Goal: Task Accomplishment & Management: Use online tool/utility

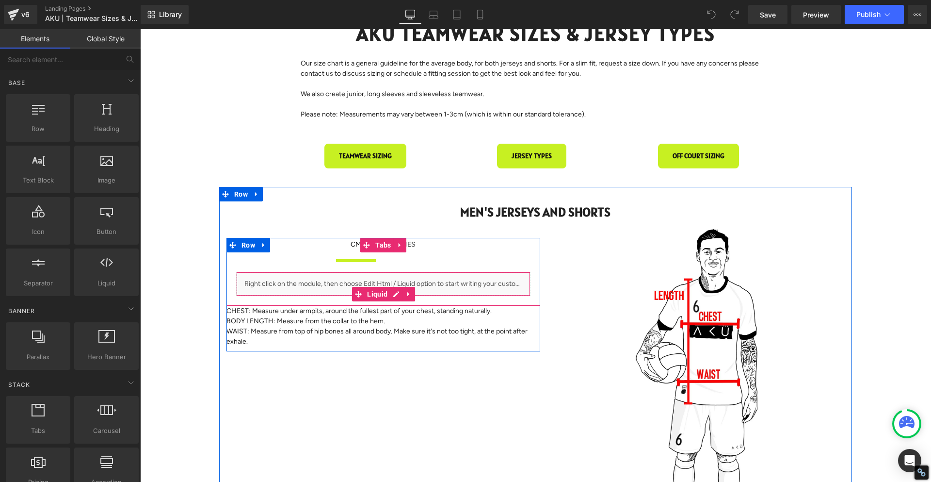
scroll to position [145, 0]
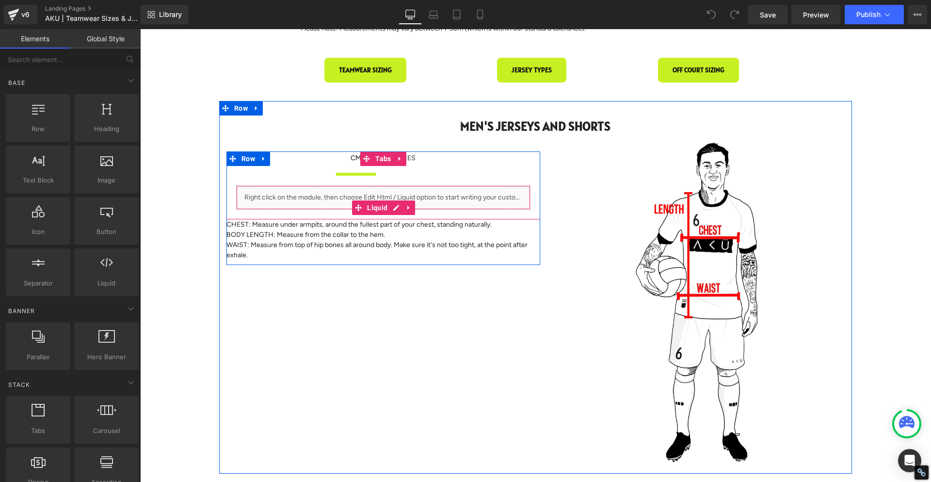
click at [322, 196] on div "Liquid" at bounding box center [383, 197] width 294 height 24
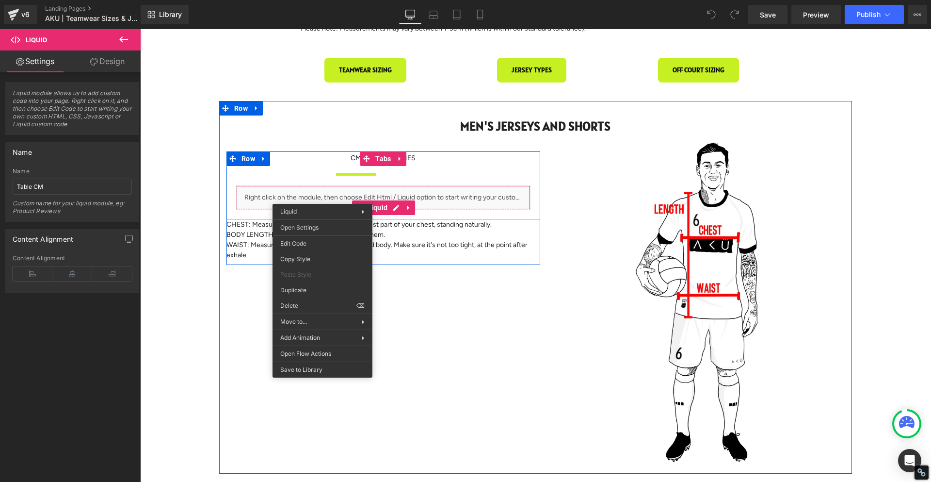
click at [465, 197] on div "Liquid" at bounding box center [383, 197] width 294 height 24
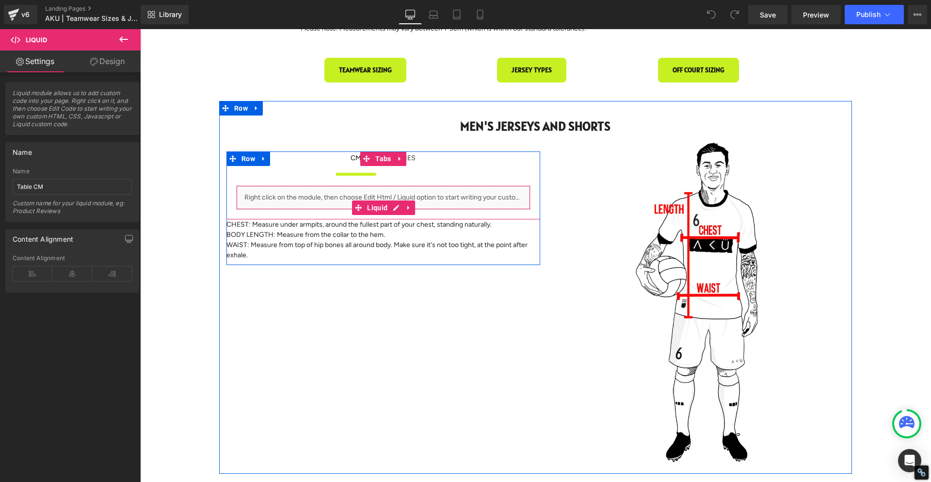
click at [443, 198] on div "Liquid" at bounding box center [383, 197] width 294 height 24
click at [371, 209] on span "Liquid" at bounding box center [377, 207] width 25 height 15
click at [451, 198] on div "Liquid" at bounding box center [383, 197] width 294 height 24
click at [398, 209] on link at bounding box center [396, 207] width 13 height 15
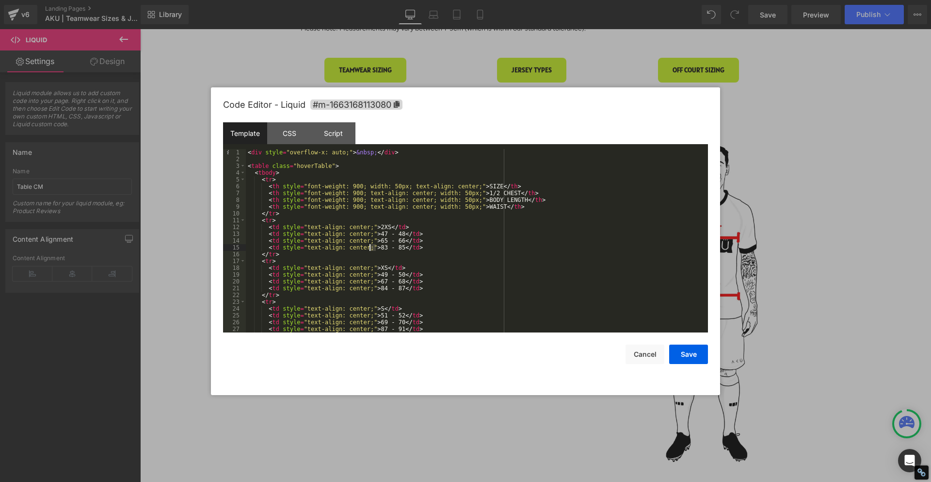
drag, startPoint x: 375, startPoint y: 249, endPoint x: 369, endPoint y: 249, distance: 6.3
click at [369, 249] on div "< div style = "overflow-x: auto;" > &nbsp; </ div > < table class = "hoverTable…" at bounding box center [475, 247] width 458 height 197
click at [390, 247] on div "< div style = "overflow-x: auto;" > &nbsp; </ div > < table class = "hoverTable…" at bounding box center [475, 247] width 458 height 197
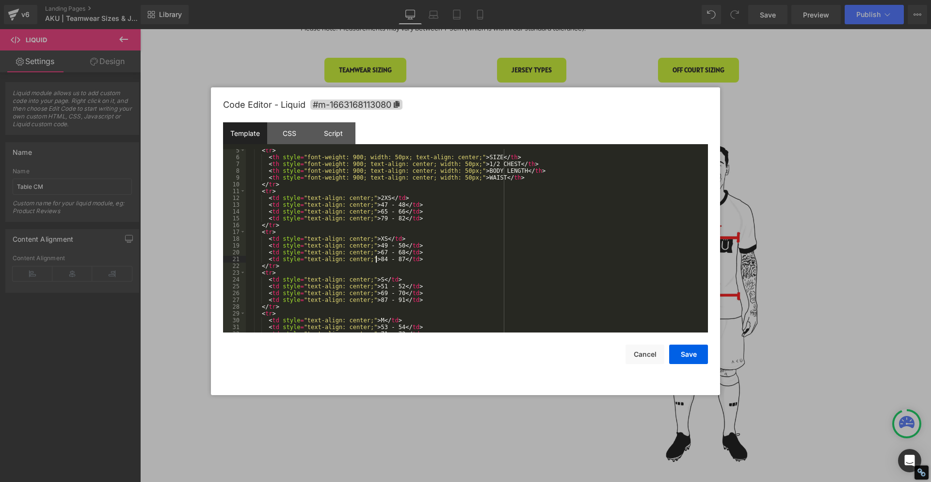
click at [375, 260] on div "< tr > < th style = "font-weight: 900; width: 50px; text-align: center;" > SIZE…" at bounding box center [475, 245] width 458 height 197
click at [390, 258] on div "< tr > < th style = "font-weight: 900; width: 50px; text-align: center;" > SIZE…" at bounding box center [475, 245] width 458 height 197
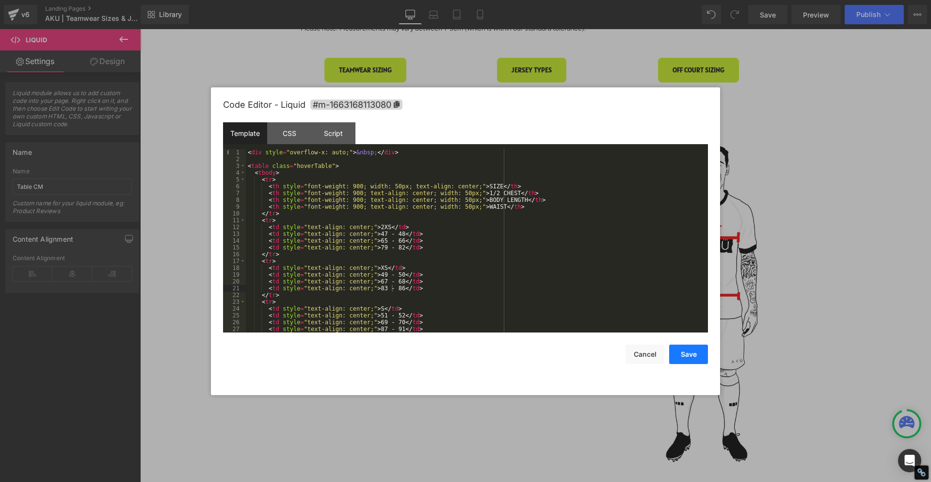
click at [704, 354] on button "Save" at bounding box center [688, 353] width 39 height 19
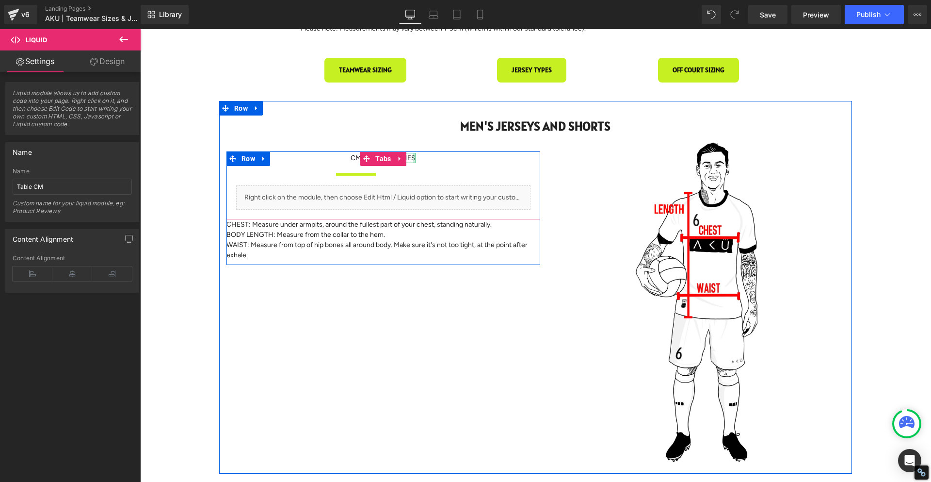
click at [414, 158] on div at bounding box center [414, 158] width 2 height 10
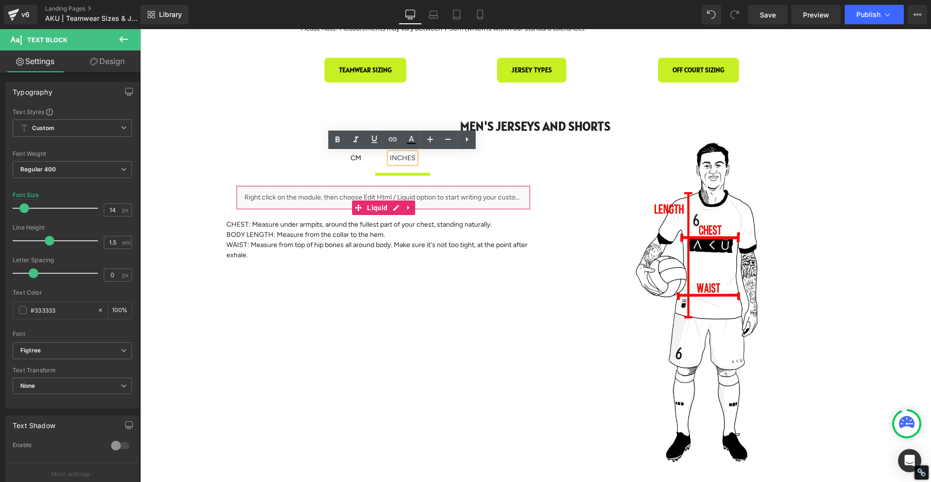
click at [423, 193] on div "Liquid" at bounding box center [383, 197] width 294 height 24
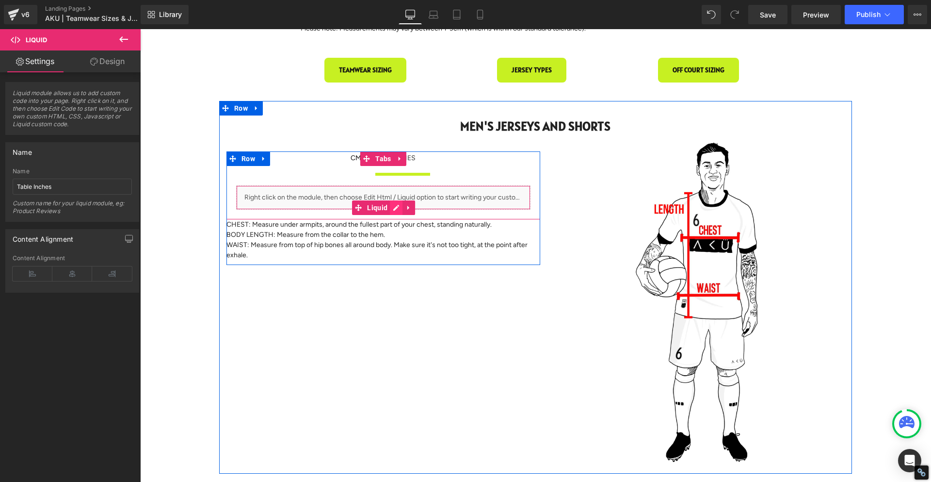
click at [395, 208] on icon at bounding box center [396, 207] width 7 height 7
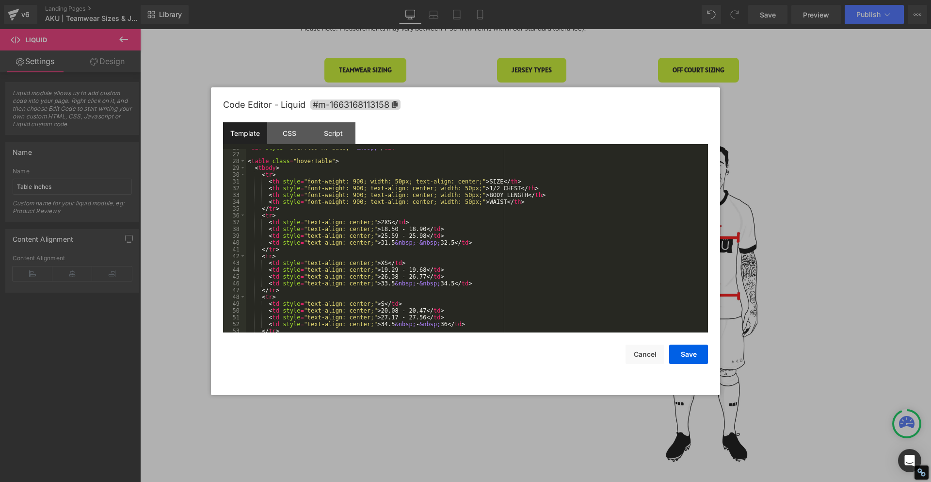
scroll to position [204, 0]
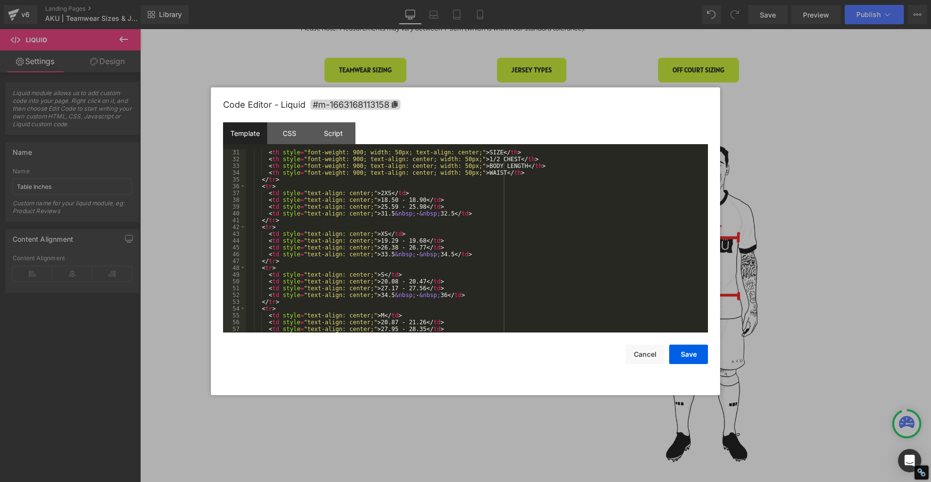
click at [381, 215] on div "< th style = "font-weight: 900; width: 50px; text-align: center;" > SIZE </ th …" at bounding box center [475, 247] width 458 height 197
click at [443, 214] on div "< th style = "font-weight: 900; width: 50px; text-align: center;" > SIZE </ th …" at bounding box center [475, 247] width 458 height 197
click at [376, 255] on div "< th style = "font-weight: 900; width: 50px; text-align: center;" > SIZE </ th …" at bounding box center [475, 247] width 458 height 197
click at [436, 254] on div "< th style = "font-weight: 900; width: 50px; text-align: center;" > SIZE </ th …" at bounding box center [475, 247] width 458 height 197
click at [443, 254] on div "< th style = "font-weight: 900; width: 50px; text-align: center;" > SIZE </ th …" at bounding box center [475, 247] width 458 height 197
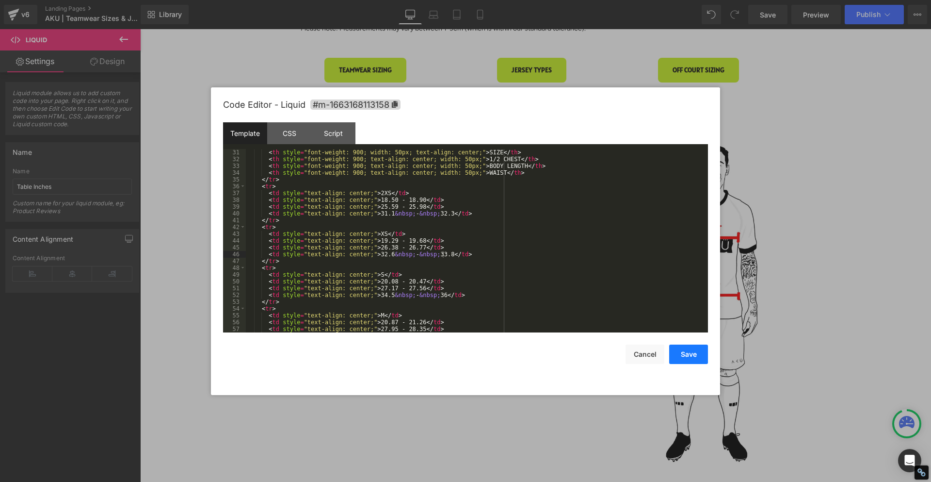
click at [685, 354] on button "Save" at bounding box center [688, 353] width 39 height 19
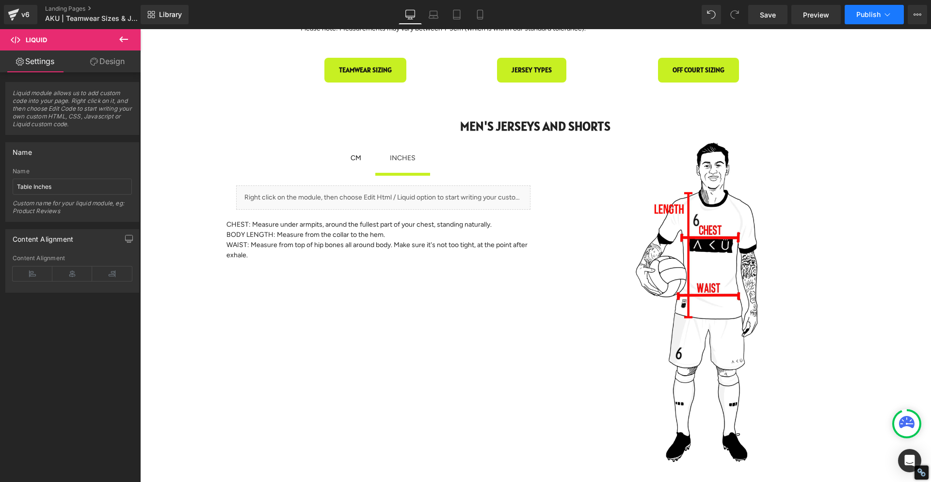
click at [872, 18] on button "Publish" at bounding box center [874, 14] width 59 height 19
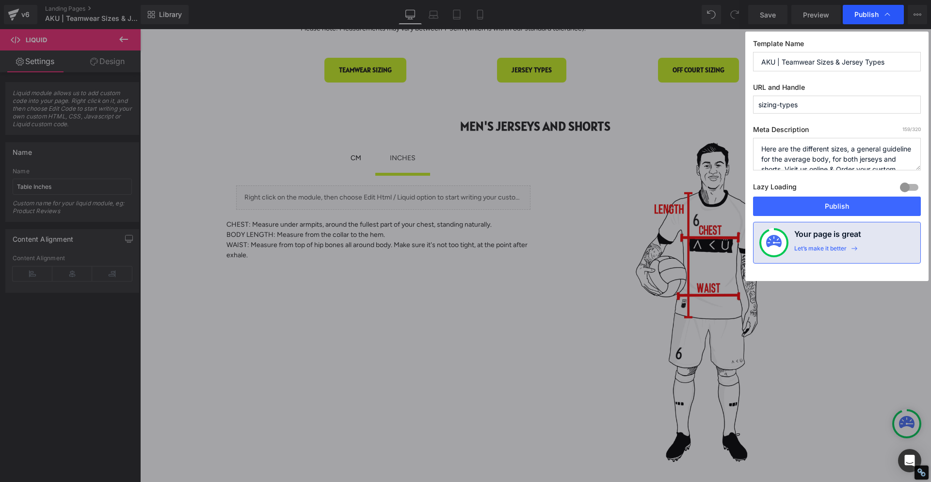
click at [890, 17] on icon at bounding box center [888, 15] width 10 height 10
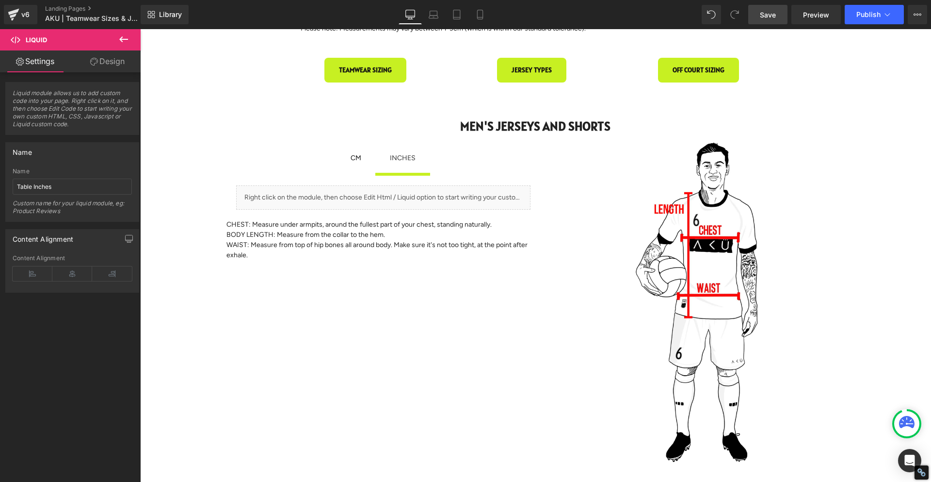
click at [775, 15] on span "Save" at bounding box center [768, 15] width 16 height 10
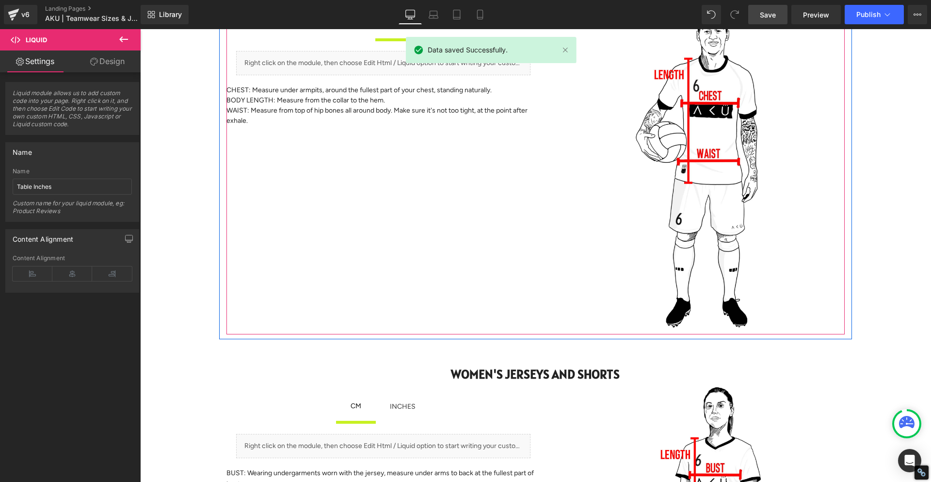
scroll to position [291, 0]
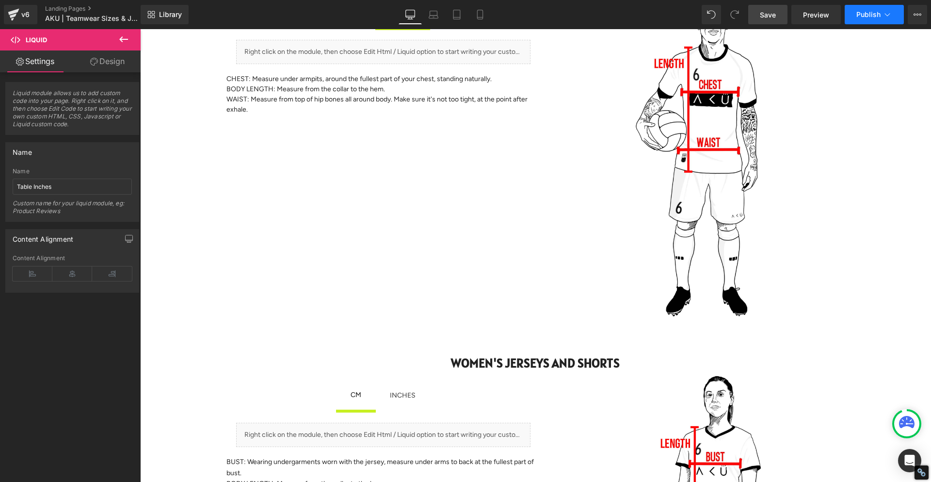
click at [866, 13] on span "Publish" at bounding box center [868, 15] width 24 height 8
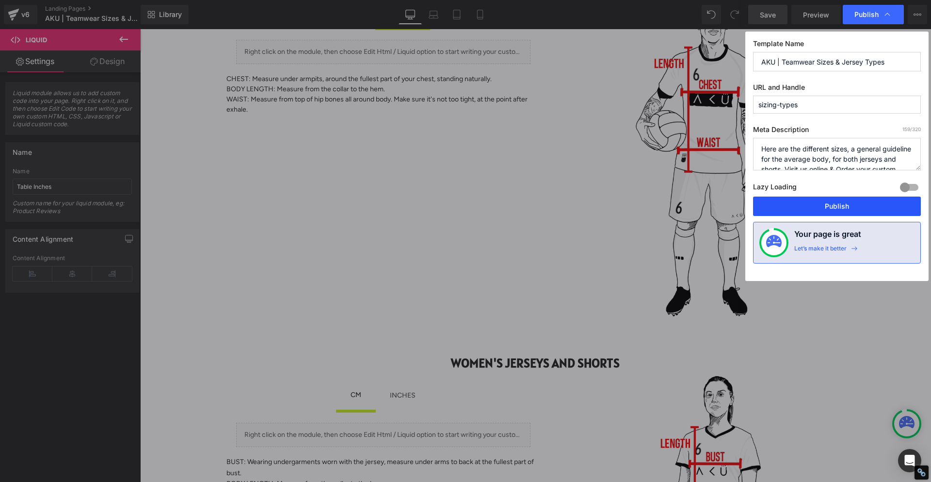
click at [825, 199] on button "Publish" at bounding box center [837, 205] width 168 height 19
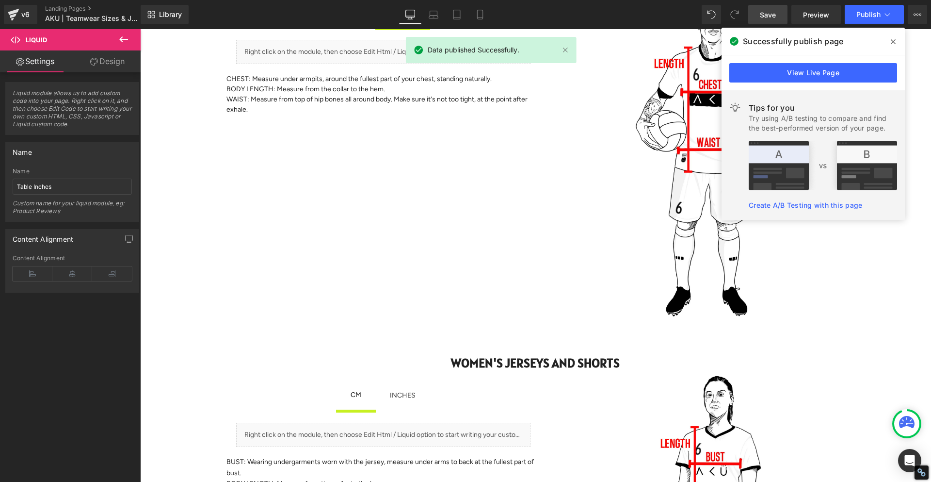
click at [893, 42] on icon at bounding box center [893, 41] width 5 height 5
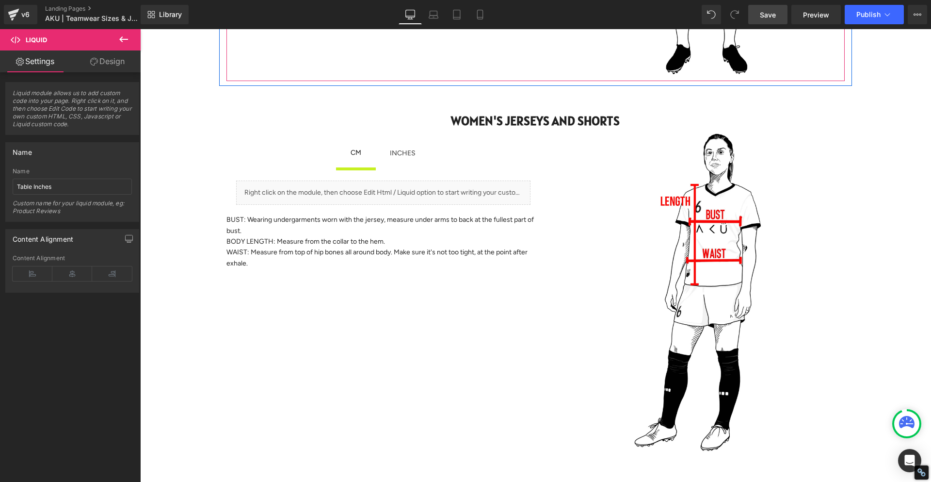
scroll to position [533, 0]
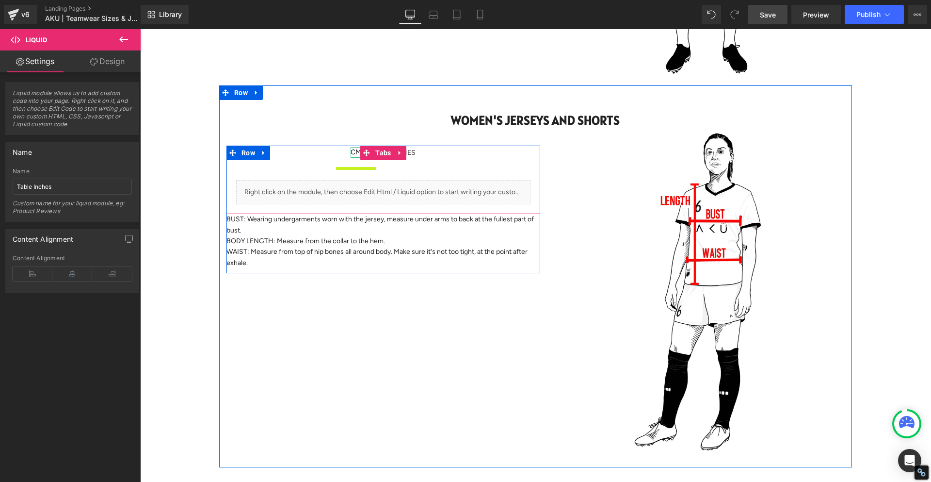
drag, startPoint x: 353, startPoint y: 155, endPoint x: 361, endPoint y: 180, distance: 27.1
click at [353, 155] on div "CM Text Block" at bounding box center [356, 152] width 11 height 11
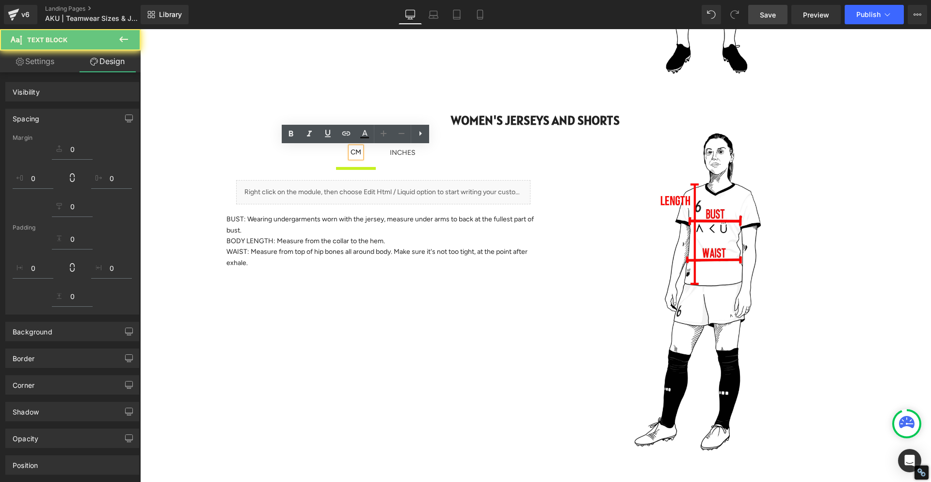
click at [376, 191] on div "Liquid" at bounding box center [383, 192] width 294 height 24
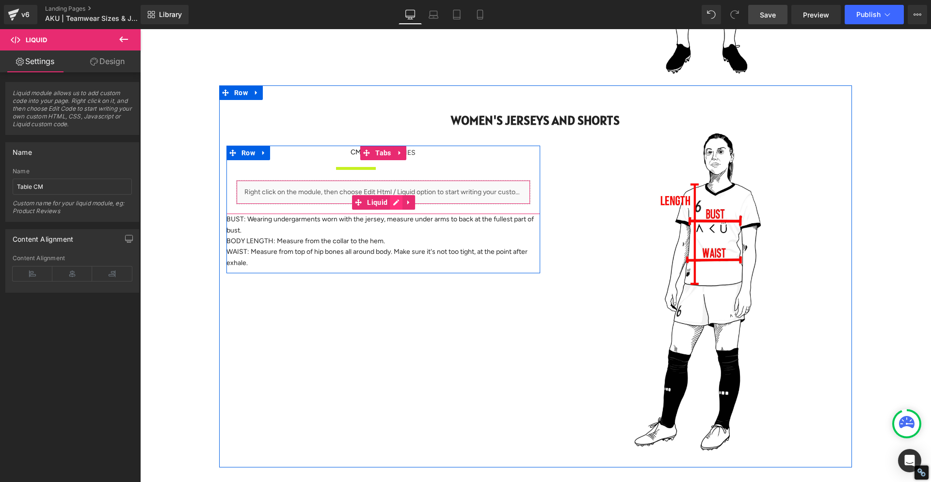
click at [394, 201] on icon at bounding box center [396, 202] width 7 height 7
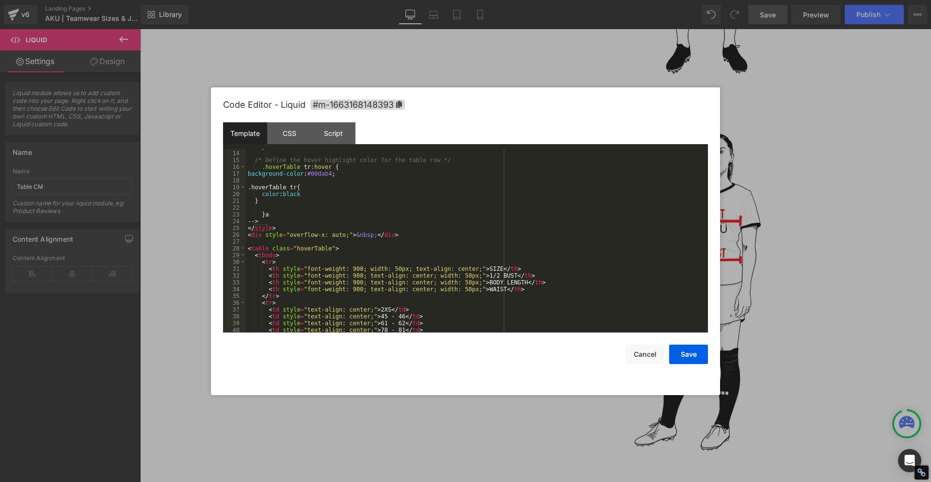
scroll to position [145, 0]
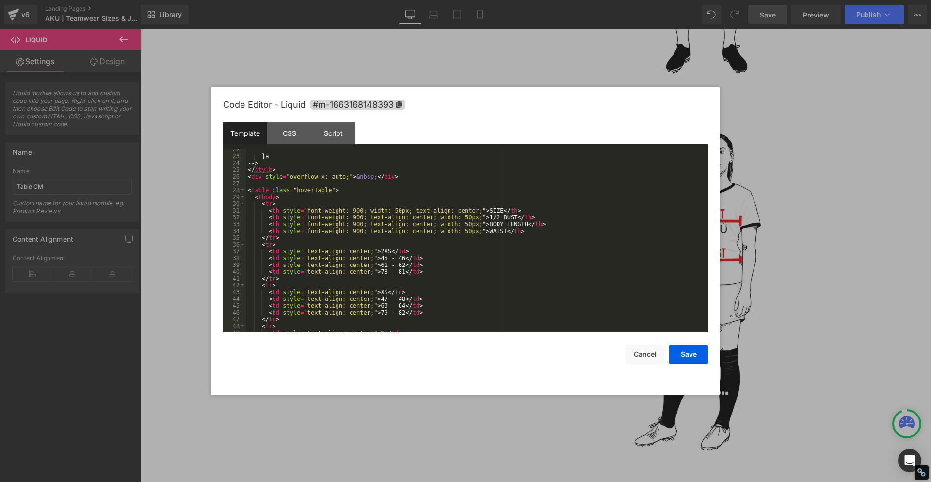
click at [376, 272] on div "} a -- > </ style > < div style = "overflow-x: auto;" > &nbsp; </ div > < table…" at bounding box center [475, 244] width 458 height 197
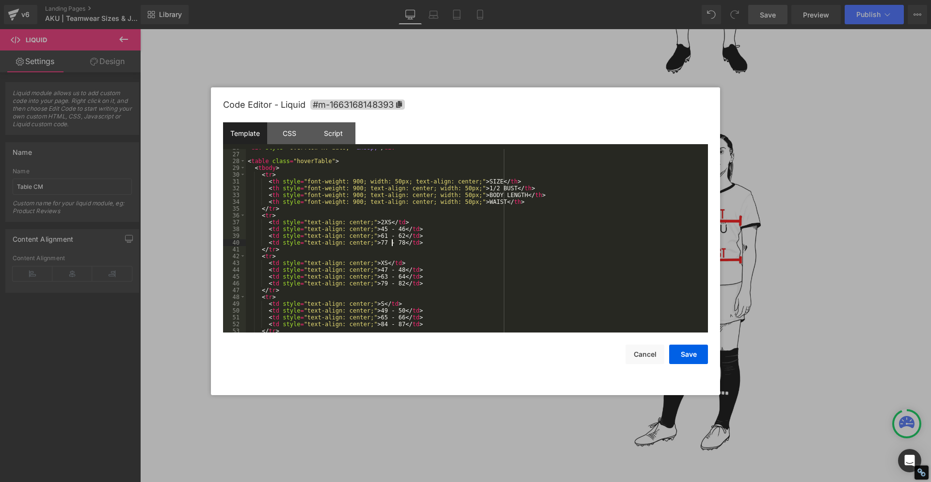
scroll to position [233, 0]
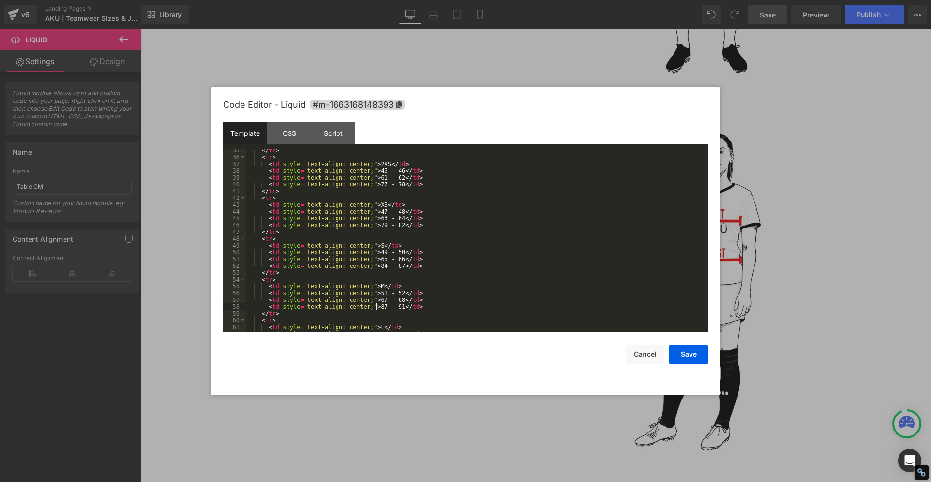
click at [374, 306] on div "</ tr > < tr > < td style = "text-align: center;" > 2XS </ td > < td style = "t…" at bounding box center [475, 245] width 458 height 197
click at [386, 307] on div "</ tr > < tr > < td style = "text-align: center;" > 2XS </ td > < td style = "t…" at bounding box center [475, 245] width 458 height 197
click at [428, 305] on div "</ tr > < tr > < td style = "text-align: center;" > 2XS </ td > < td style = "t…" at bounding box center [475, 245] width 458 height 197
click at [375, 264] on div "</ tr > < tr > < td style = "text-align: center;" > 2XS </ td > < td style = "t…" at bounding box center [475, 245] width 458 height 197
click at [688, 349] on button "Save" at bounding box center [688, 353] width 39 height 19
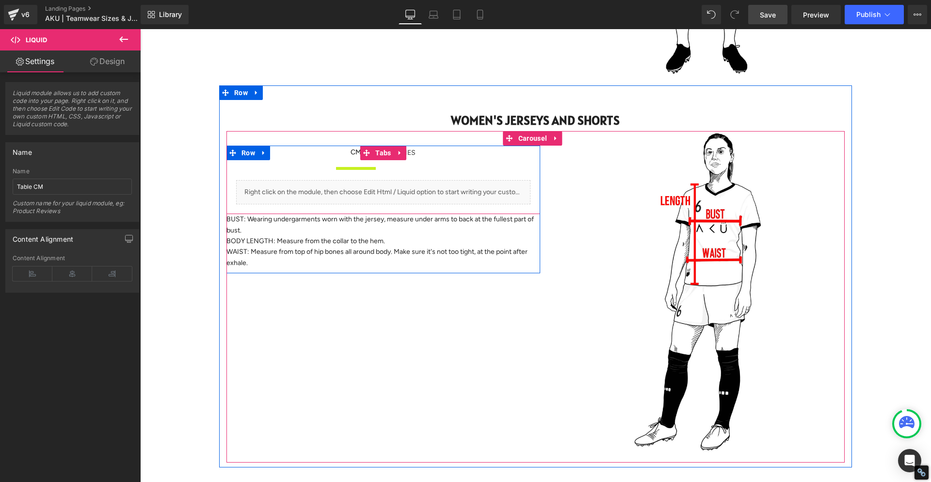
click at [419, 153] on span "INCHES Text Block" at bounding box center [402, 158] width 55 height 24
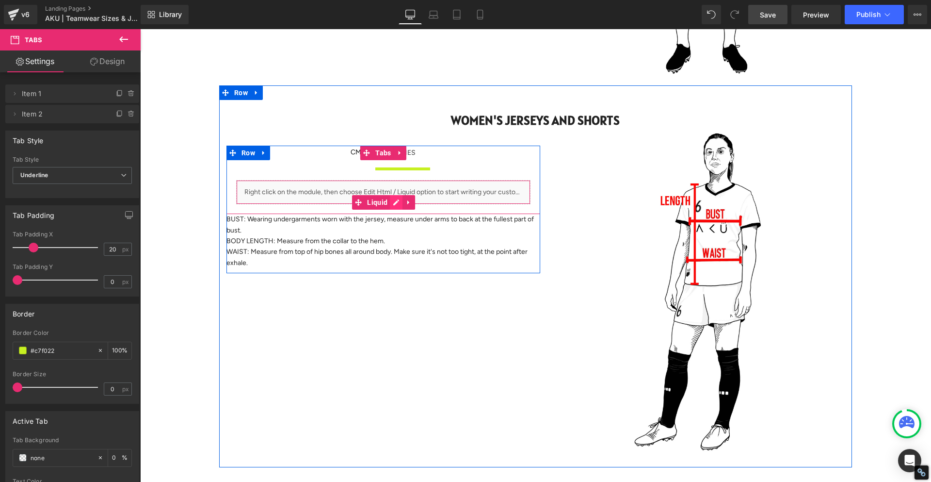
click at [397, 199] on link at bounding box center [396, 202] width 13 height 15
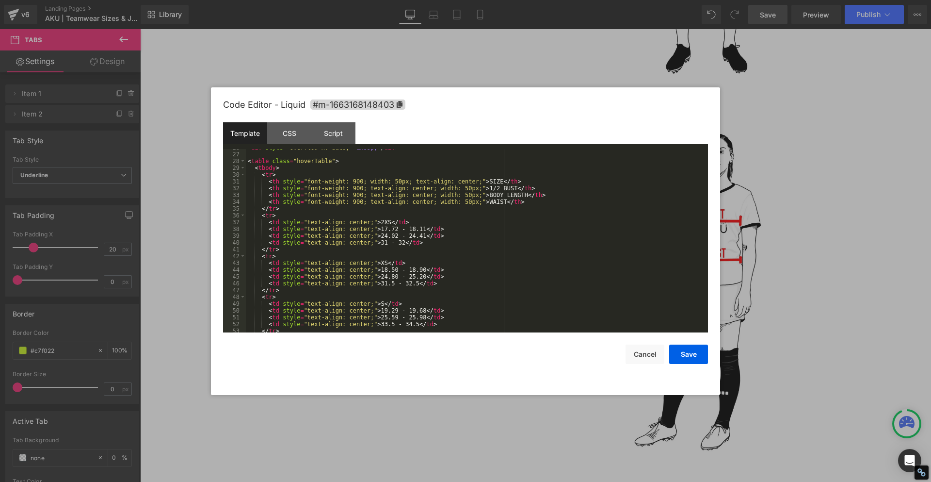
scroll to position [204, 0]
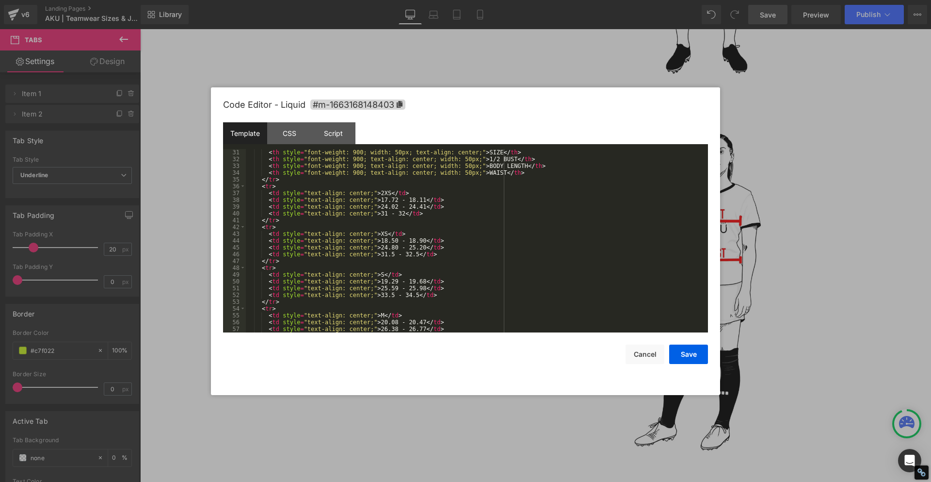
click at [375, 214] on div "< th style = "font-weight: 900; width: 50px; text-align: center;" > SIZE </ th …" at bounding box center [475, 247] width 458 height 197
click at [398, 215] on div "< th style = "font-weight: 900; width: 50px; text-align: center;" > SIZE </ th …" at bounding box center [475, 247] width 458 height 197
click at [376, 296] on div "< th style = "font-weight: 900; width: 50px; text-align: center;" > SIZE </ th …" at bounding box center [475, 247] width 458 height 197
click at [405, 294] on div "< th style = "font-weight: 900; width: 50px; text-align: center;" > SIZE </ th …" at bounding box center [475, 247] width 458 height 197
click at [696, 354] on button "Save" at bounding box center [688, 353] width 39 height 19
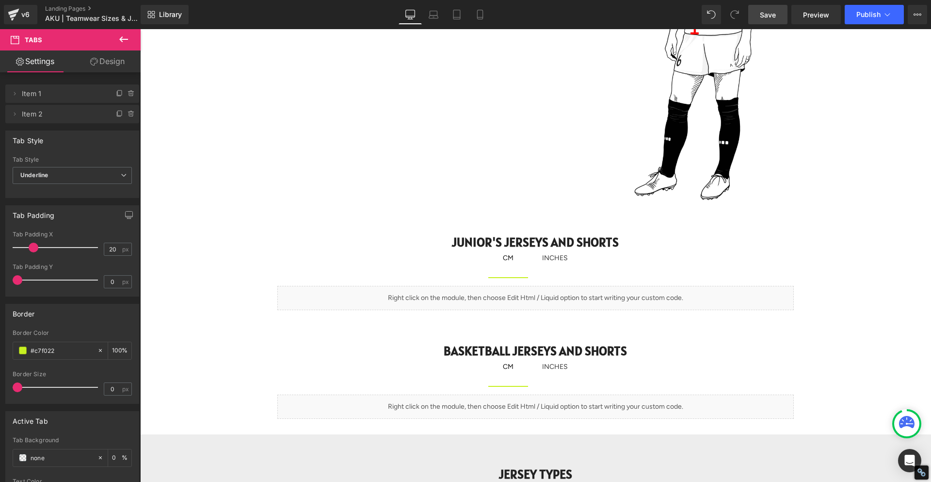
scroll to position [873, 0]
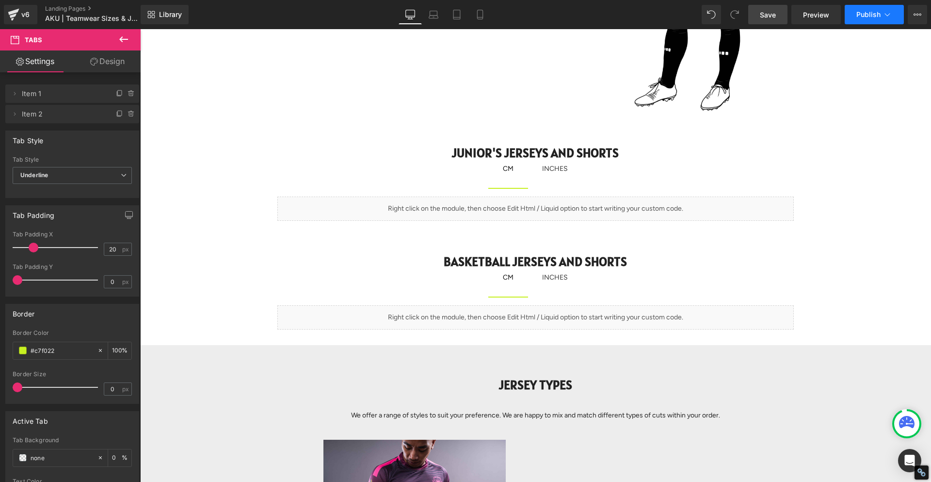
click at [864, 17] on span "Publish" at bounding box center [868, 15] width 24 height 8
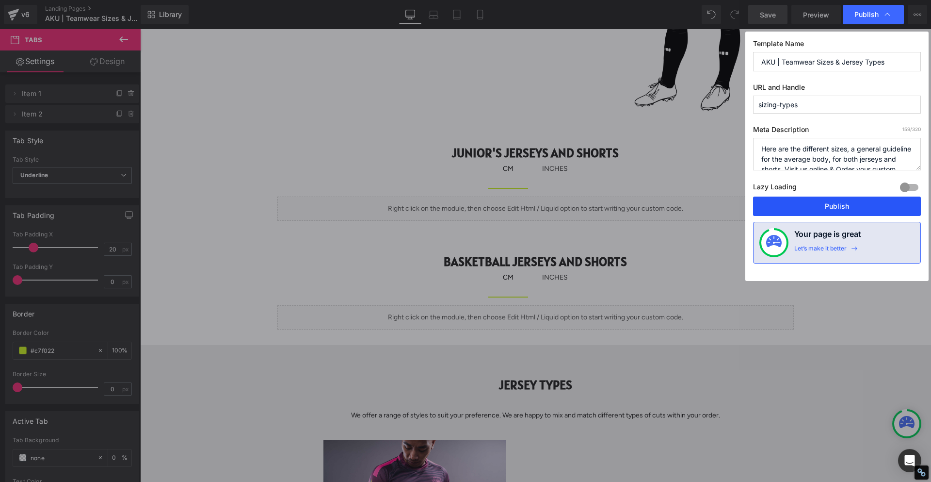
drag, startPoint x: 836, startPoint y: 211, endPoint x: 470, endPoint y: 428, distance: 425.5
click at [836, 211] on button "Publish" at bounding box center [837, 205] width 168 height 19
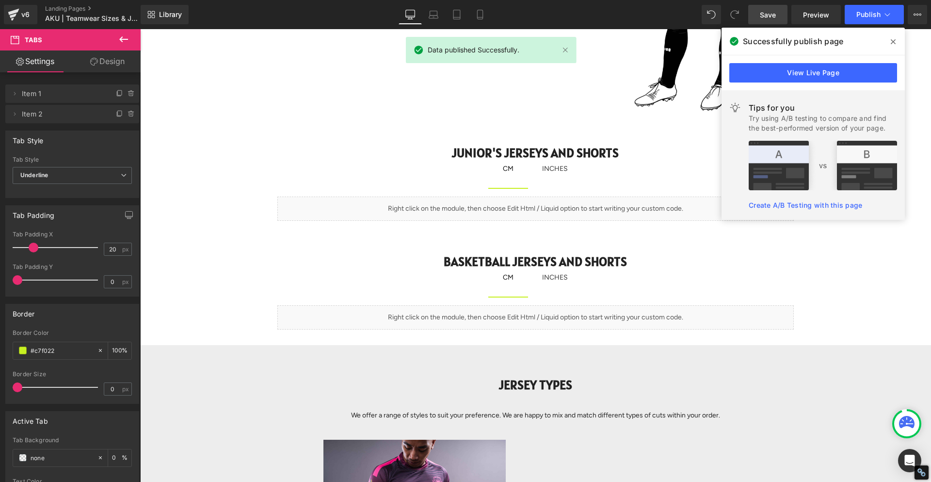
click at [895, 42] on icon at bounding box center [893, 42] width 5 height 8
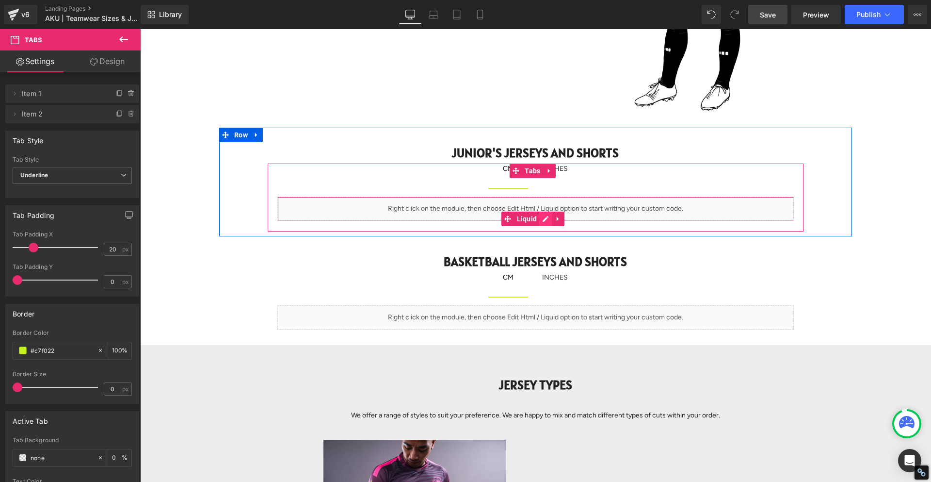
click at [544, 219] on icon at bounding box center [545, 218] width 7 height 7
